Goal: Check status

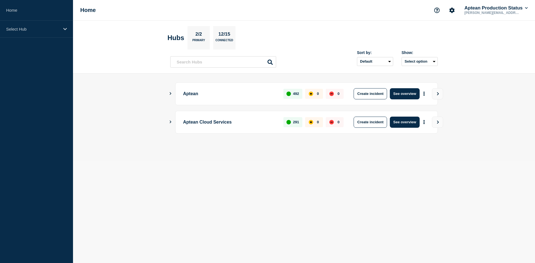
click at [171, 124] on button "Show Connected Hubs" at bounding box center [170, 122] width 3 height 4
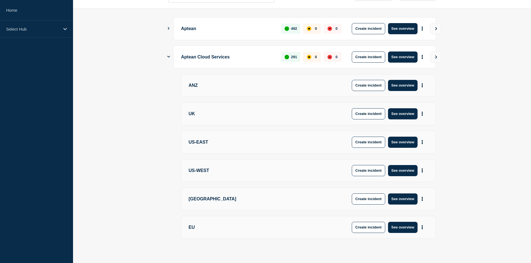
scroll to position [69, 0]
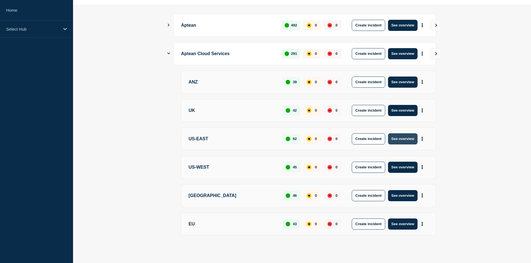
click at [410, 139] on button "See overview" at bounding box center [403, 138] width 30 height 11
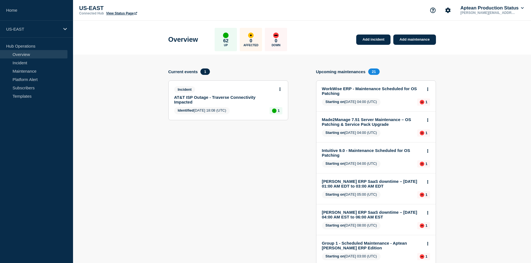
click at [130, 13] on link "View Status Page" at bounding box center [121, 13] width 31 height 4
click at [279, 89] on icon at bounding box center [279, 90] width 1 height 4
click at [268, 103] on link "View incident" at bounding box center [277, 103] width 23 height 4
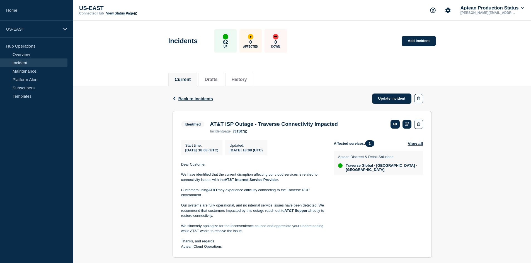
click at [138, 131] on div "Back Back to Incidents Update incident Identified AT&T ISP Outage - Traverse Co…" at bounding box center [302, 176] width 458 height 180
click at [146, 117] on div "Back Back to Incidents Update incident Identified AT&T ISP Outage - Traverse Co…" at bounding box center [302, 176] width 458 height 180
drag, startPoint x: 267, startPoint y: 153, endPoint x: 243, endPoint y: 154, distance: 24.0
click at [243, 152] on div "[DATE] 18:08 (UTC)" at bounding box center [245, 150] width 33 height 5
click at [127, 163] on div "Back Back to Incidents Update incident Identified AT&T ISP Outage - Traverse Co…" at bounding box center [302, 176] width 458 height 180
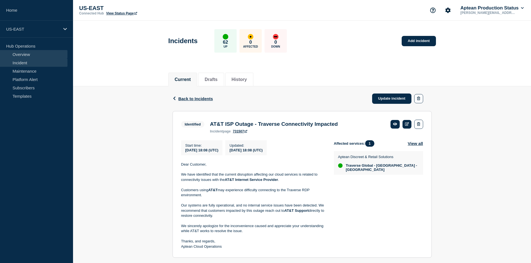
click at [32, 55] on link "Overview" at bounding box center [33, 54] width 67 height 8
